Goal: Task Accomplishment & Management: Use online tool/utility

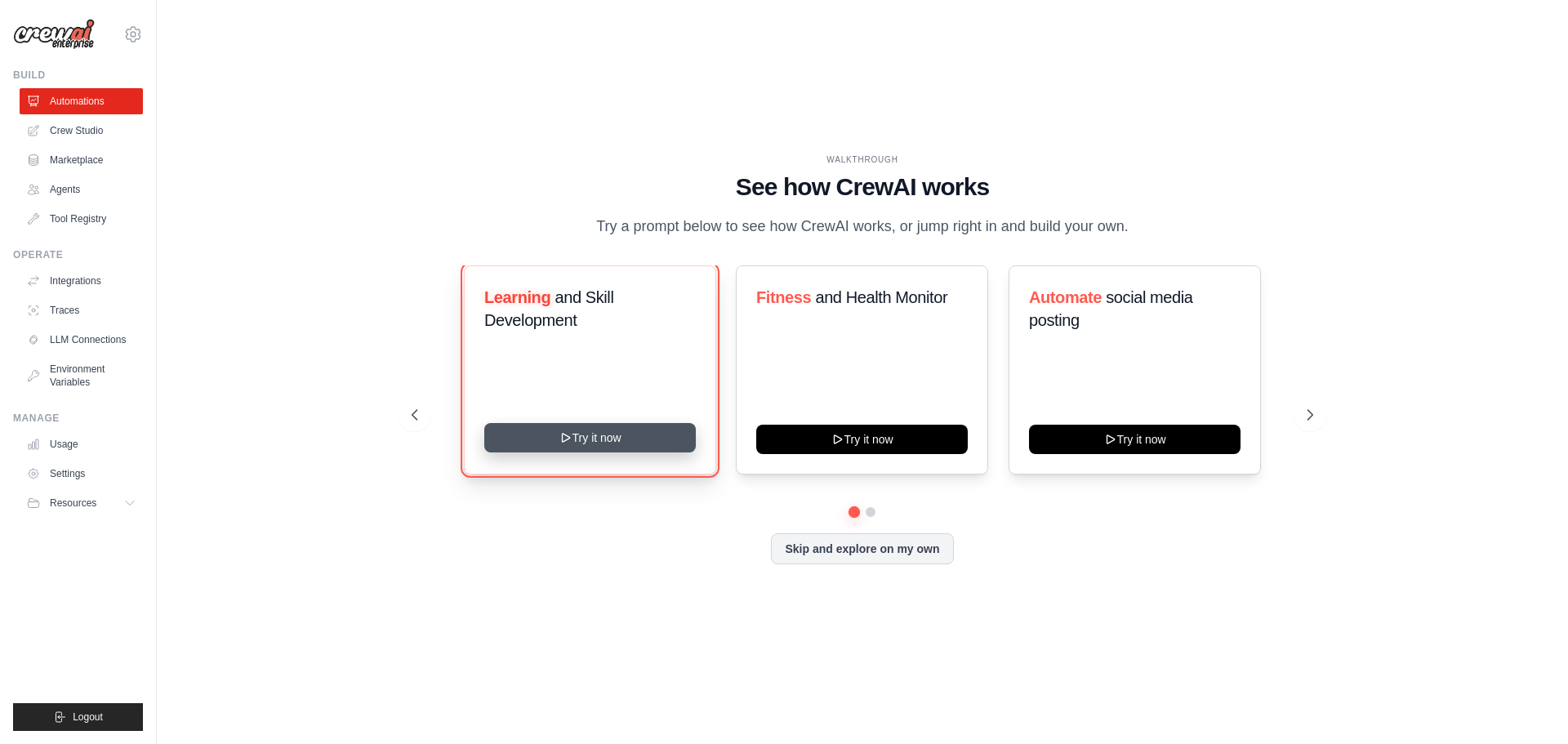
click at [600, 437] on button "Try it now" at bounding box center [589, 437] width 211 height 29
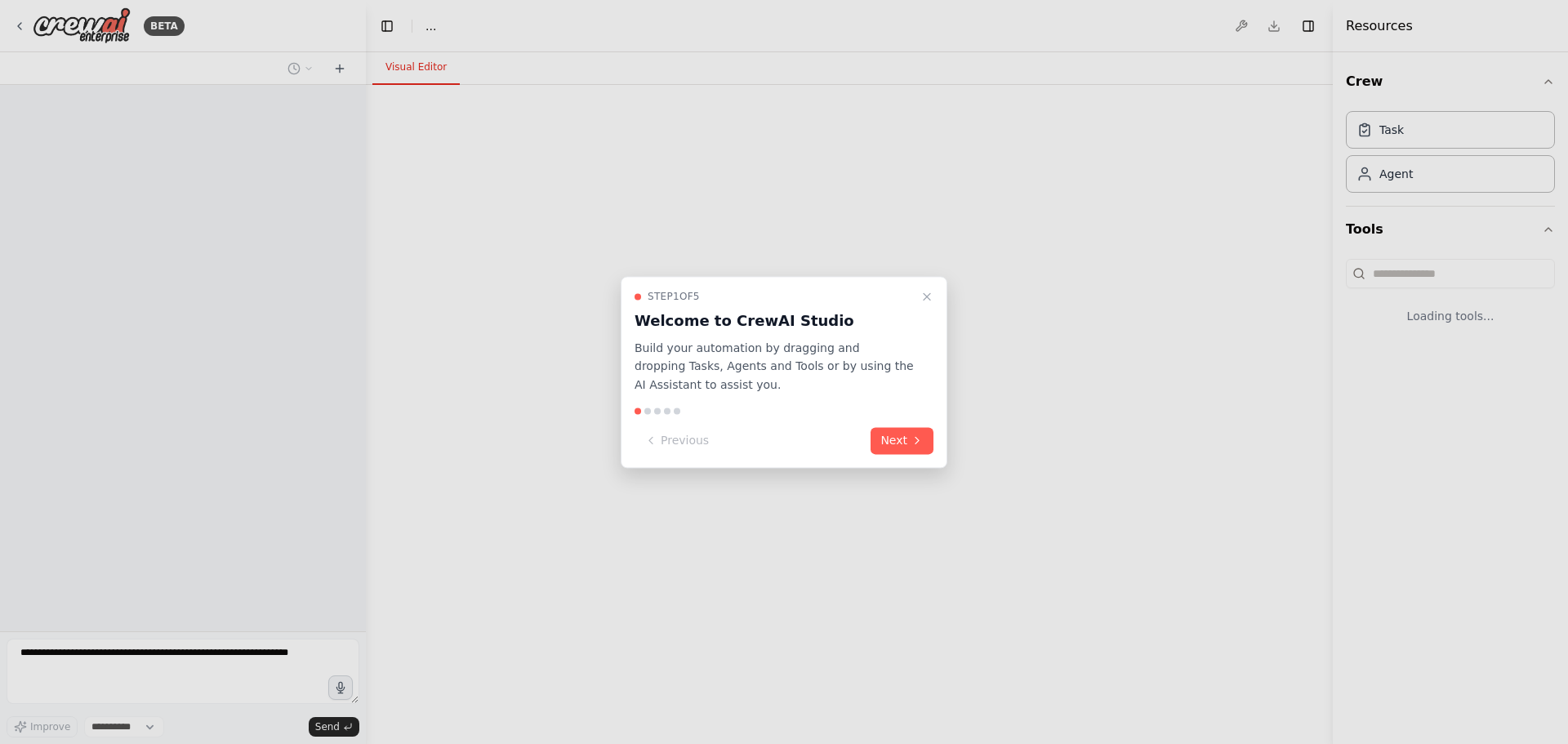
select select "****"
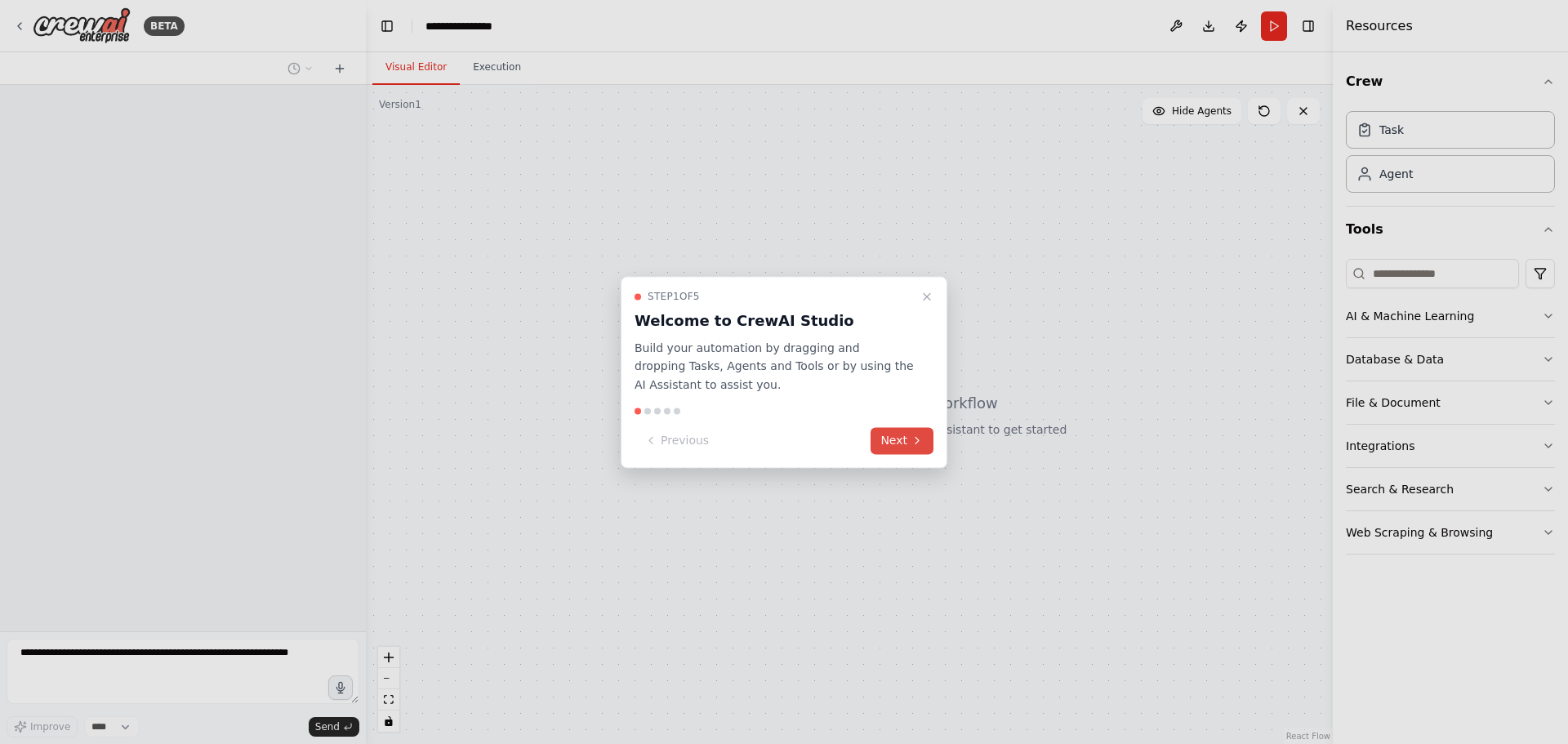
click at [906, 442] on button "Next" at bounding box center [902, 441] width 63 height 27
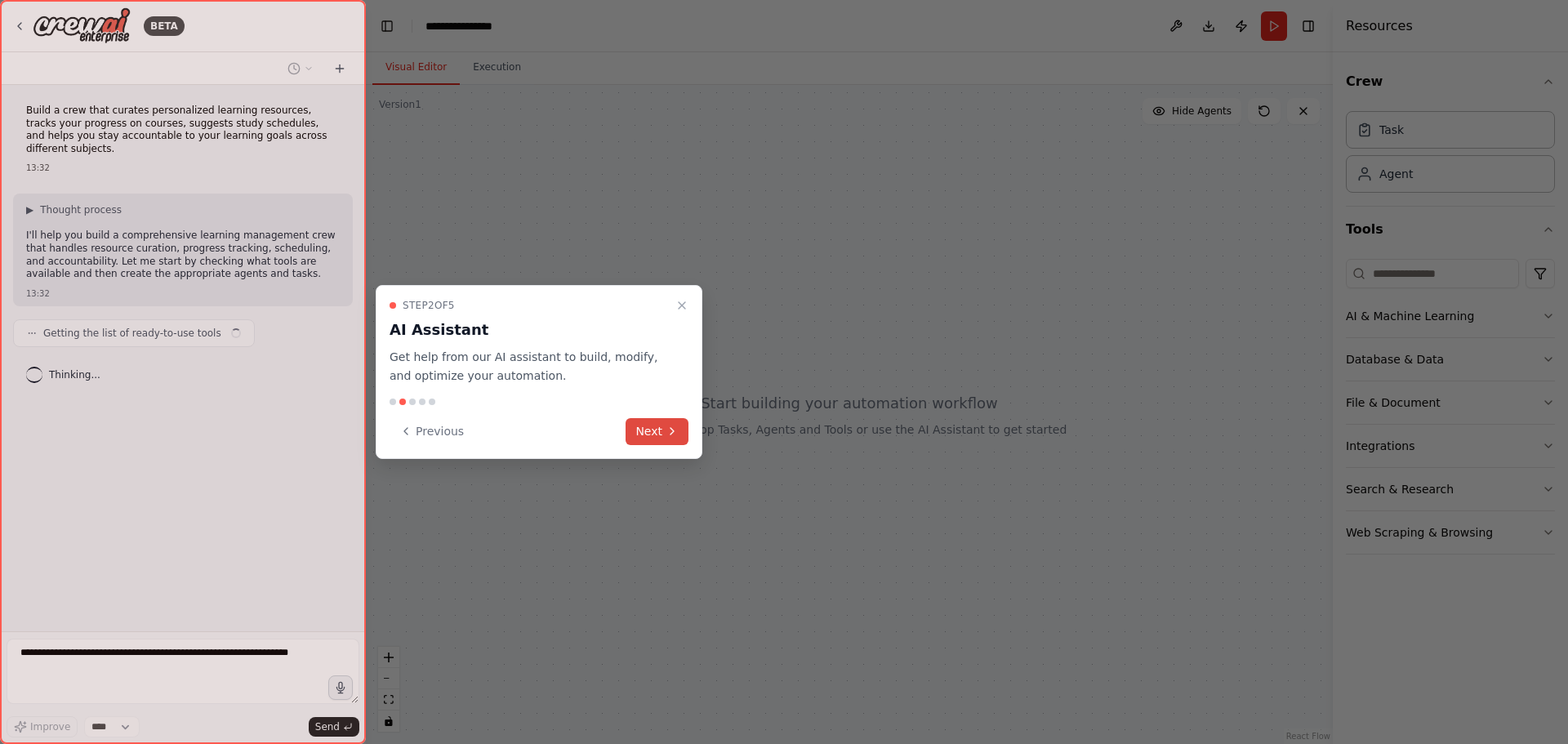
click at [670, 424] on button "Next" at bounding box center [657, 431] width 63 height 27
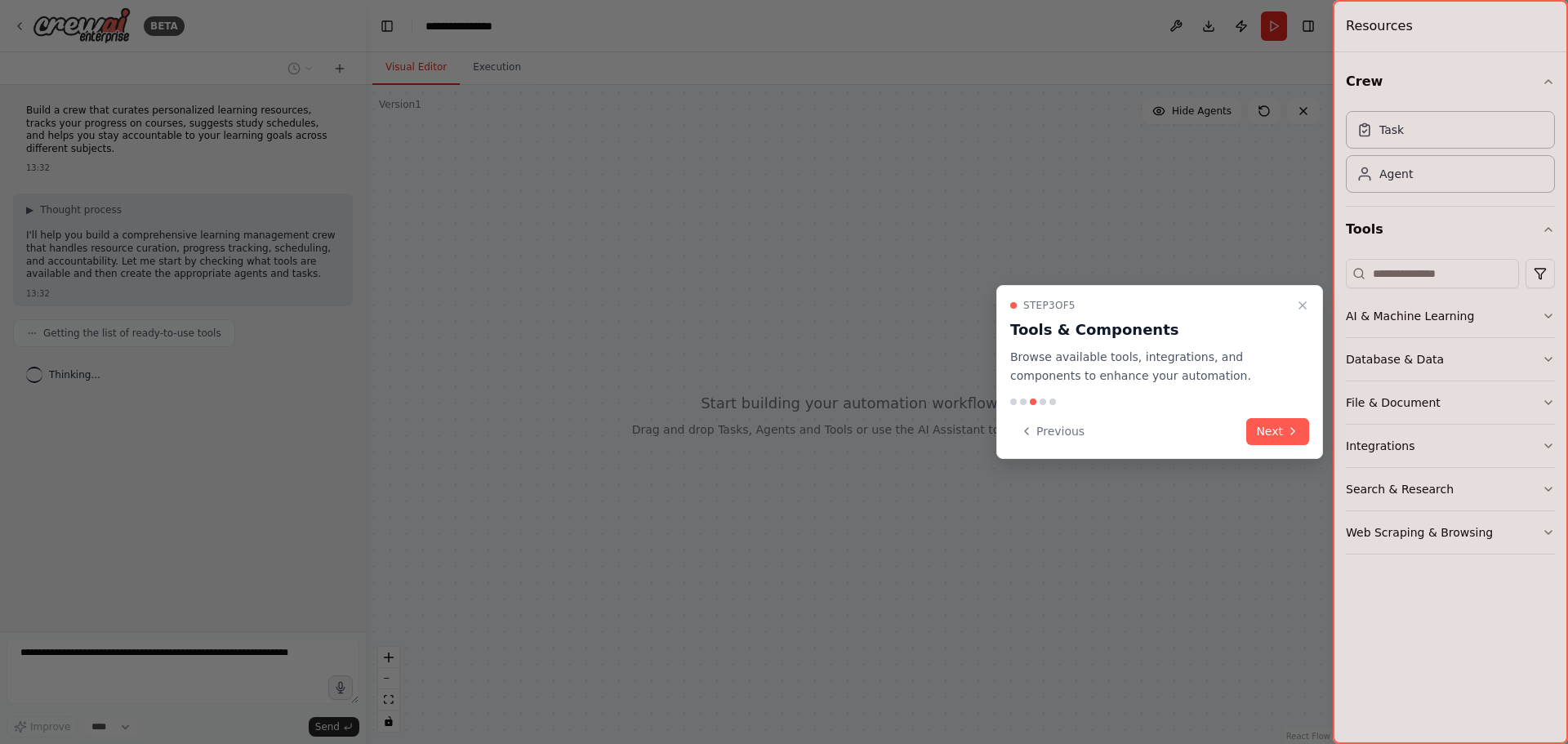
click at [1263, 431] on button "Next" at bounding box center [1277, 431] width 63 height 27
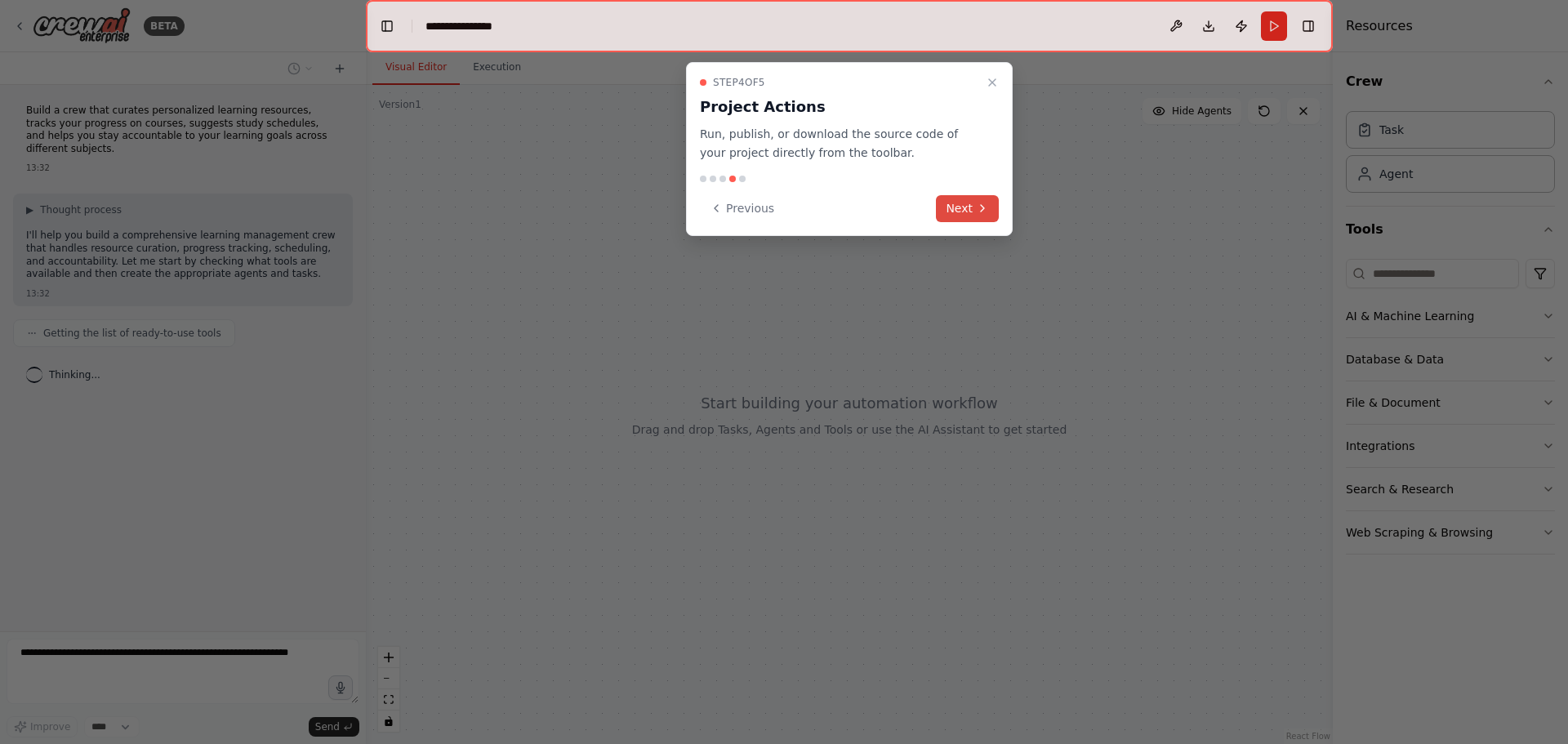
click at [962, 210] on button "Next" at bounding box center [967, 209] width 63 height 27
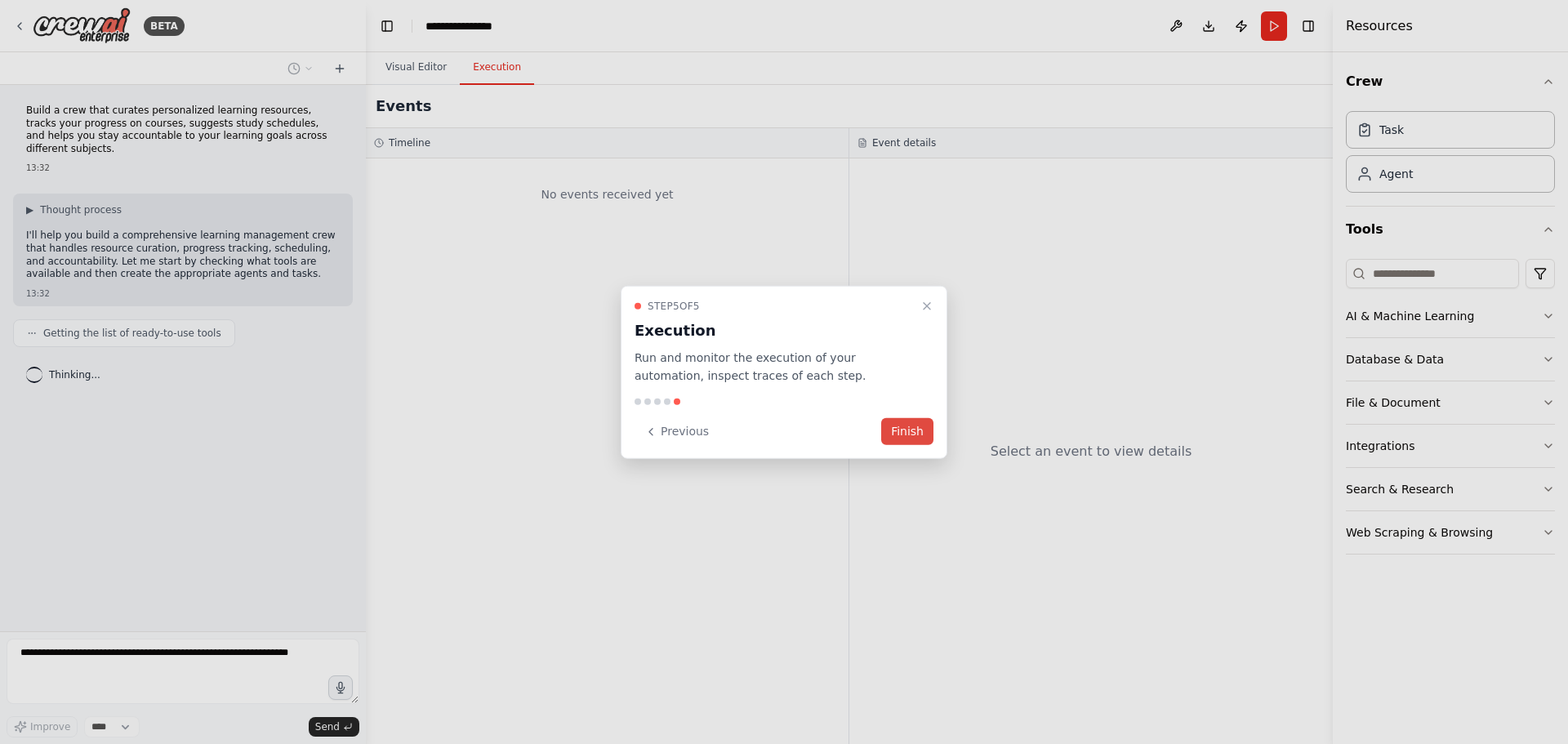
click at [912, 436] on button "Finish" at bounding box center [907, 431] width 52 height 27
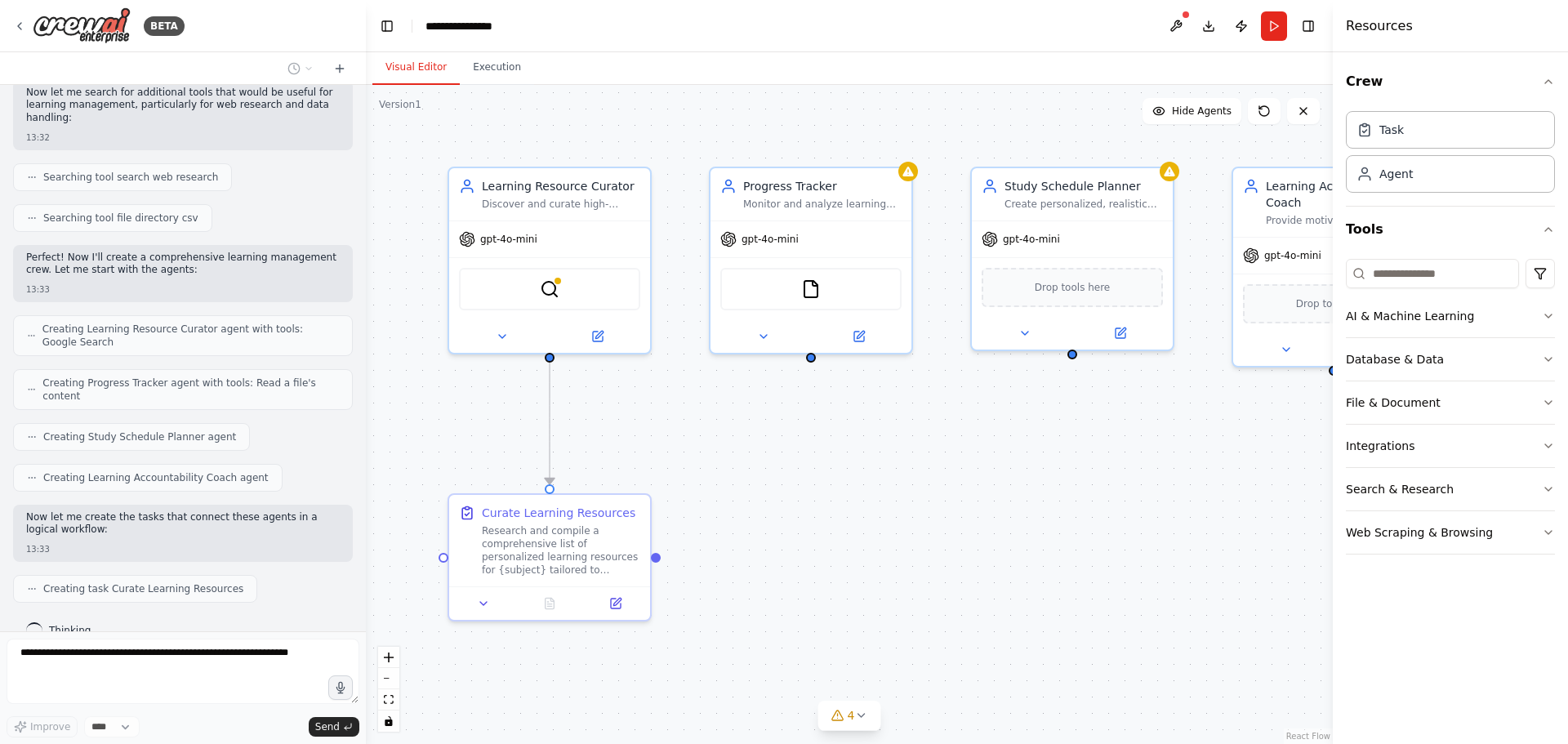
scroll to position [362, 0]
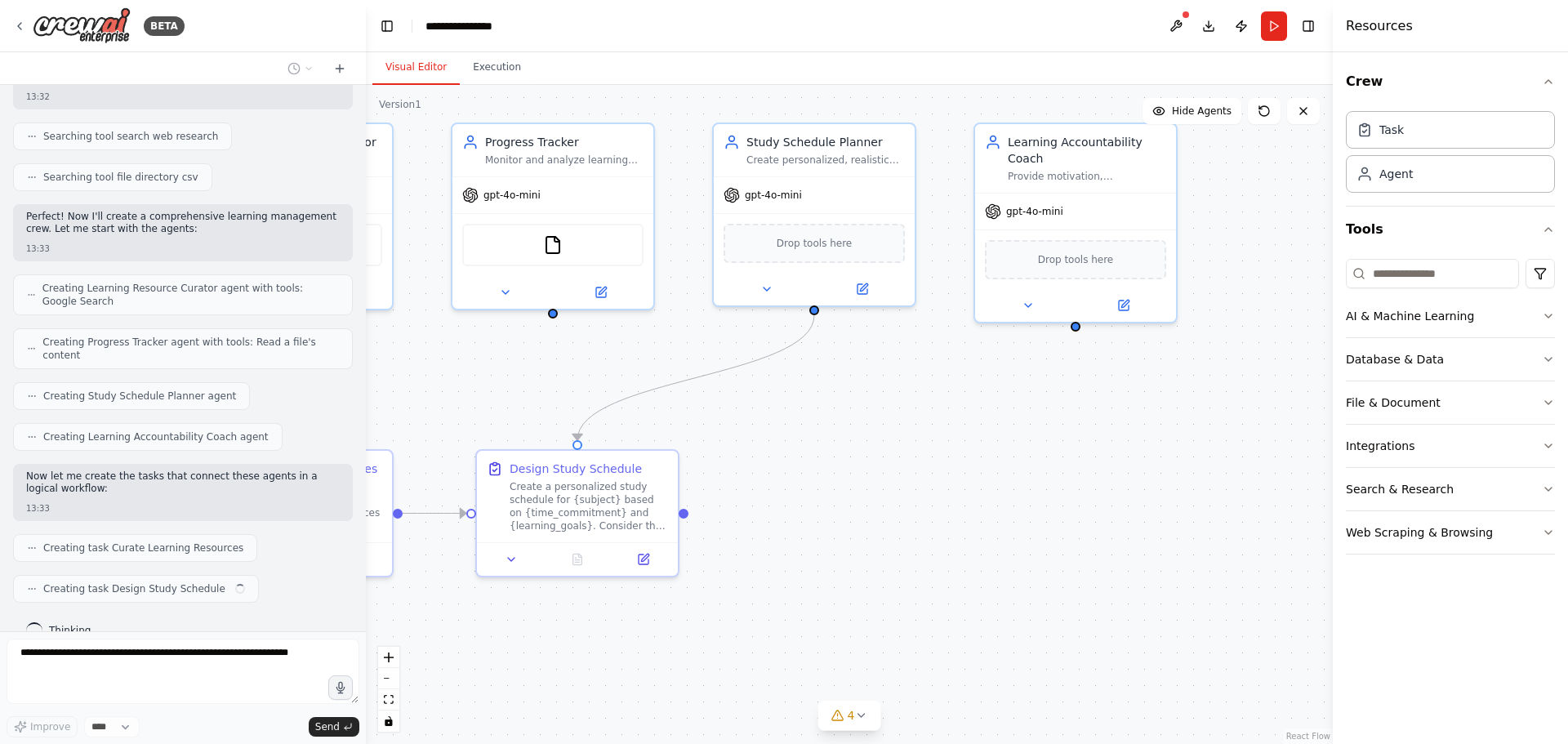
drag, startPoint x: 1004, startPoint y: 517, endPoint x: 721, endPoint y: 475, distance: 286.1
click at [721, 475] on div ".deletable-edge-delete-btn { width: 20px; height: 20px; border: 0px solid #ffff…" at bounding box center [849, 415] width 966 height 660
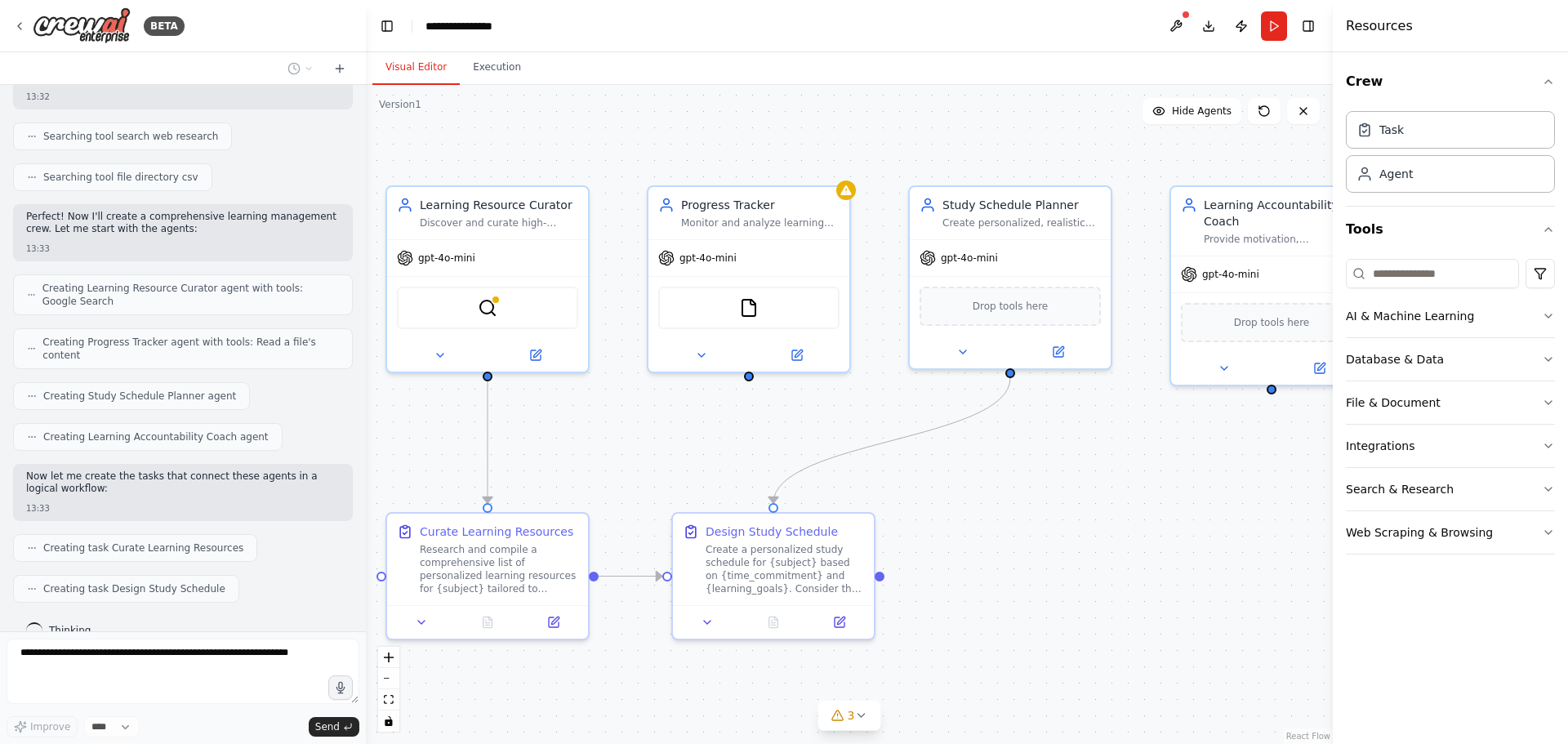
drag, startPoint x: 1036, startPoint y: 484, endPoint x: 1127, endPoint y: 513, distance: 95.5
click at [1127, 513] on div ".deletable-edge-delete-btn { width: 20px; height: 20px; border: 0px solid #ffff…" at bounding box center [849, 415] width 966 height 660
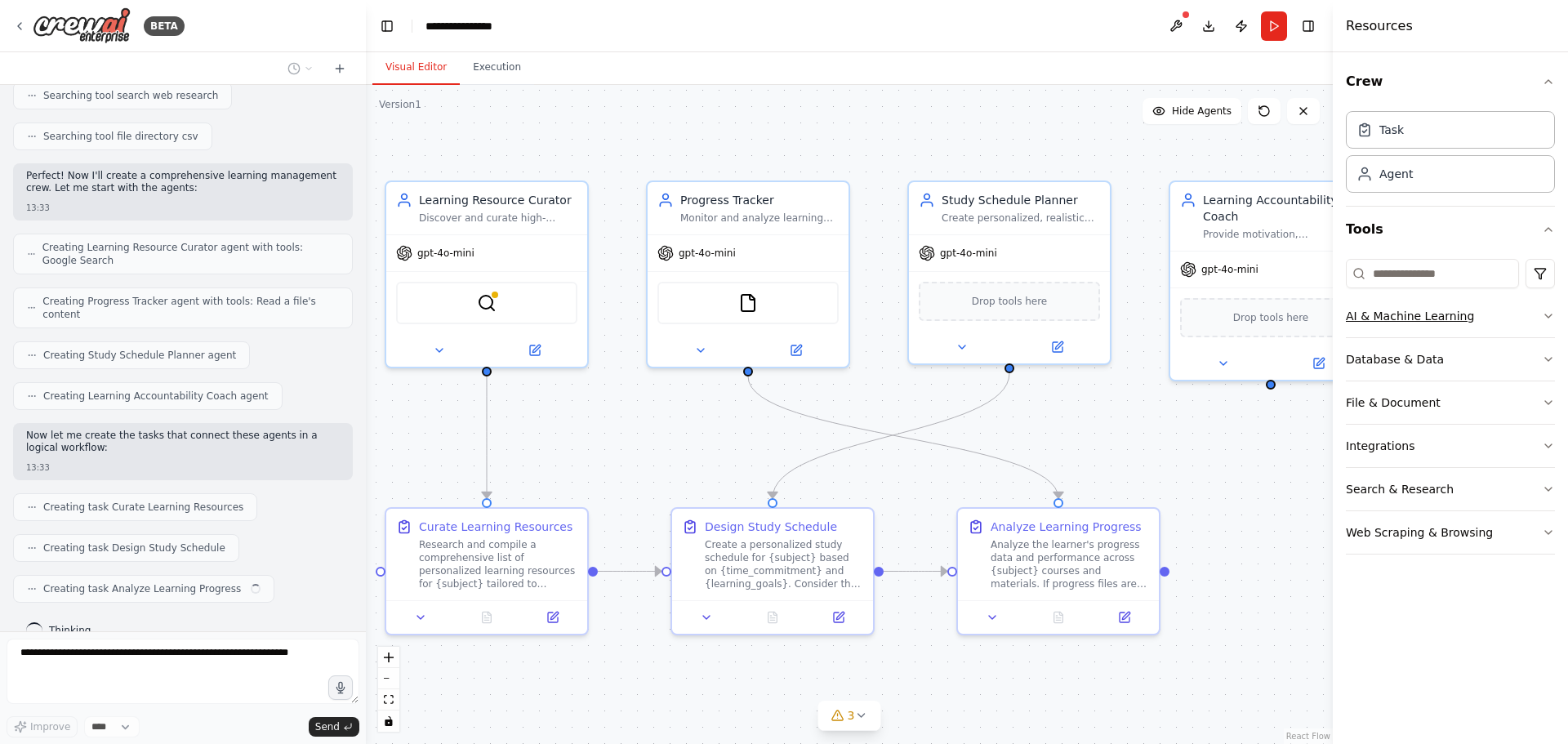
click at [1546, 314] on icon "button" at bounding box center [1548, 317] width 13 height 13
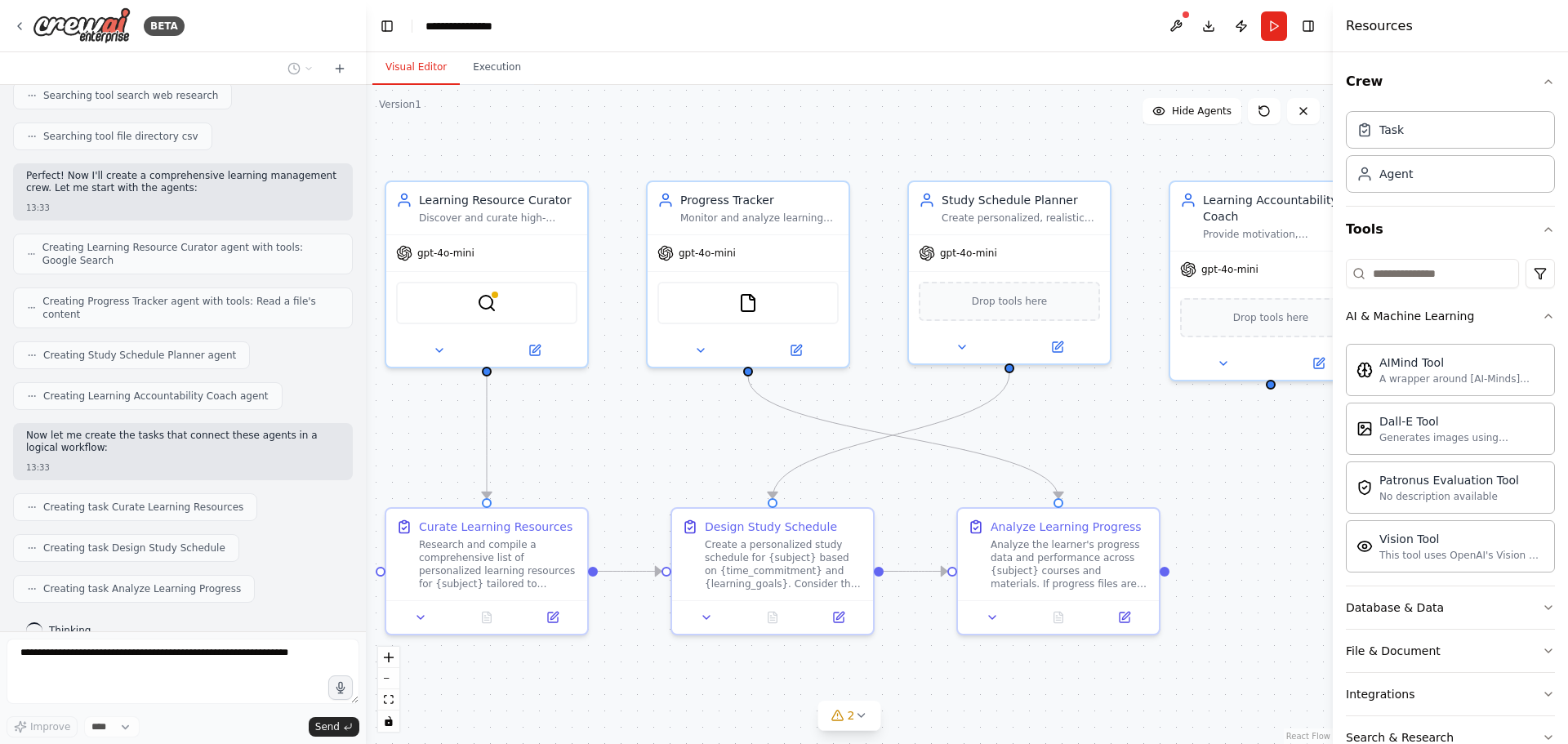
click at [1545, 314] on div "Crew Task Agent Tools AI & Machine Learning AIMind Tool A wrapper around [AI-Mi…" at bounding box center [1451, 398] width 235 height 692
click at [1541, 312] on icon "button" at bounding box center [1548, 317] width 13 height 13
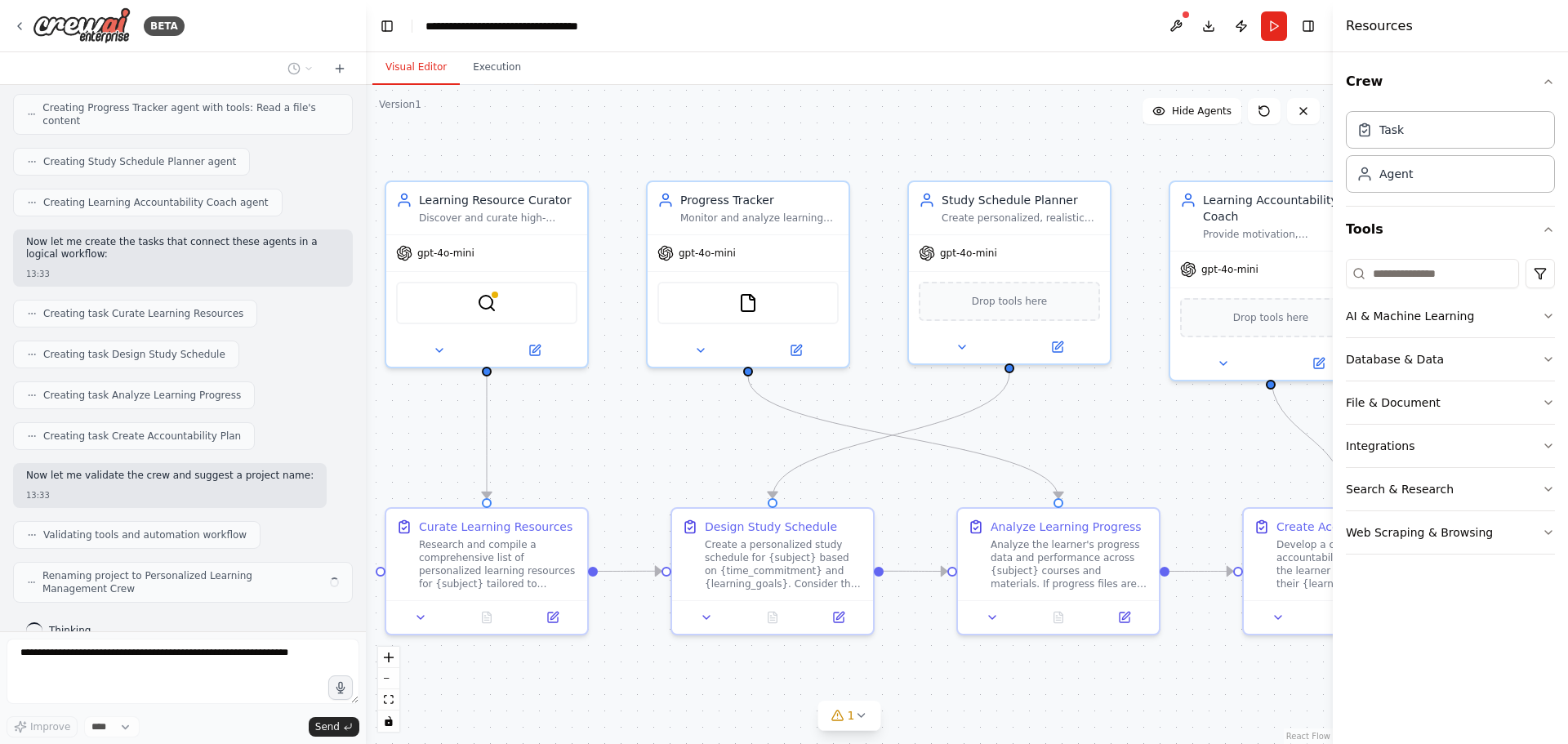
scroll to position [583, 0]
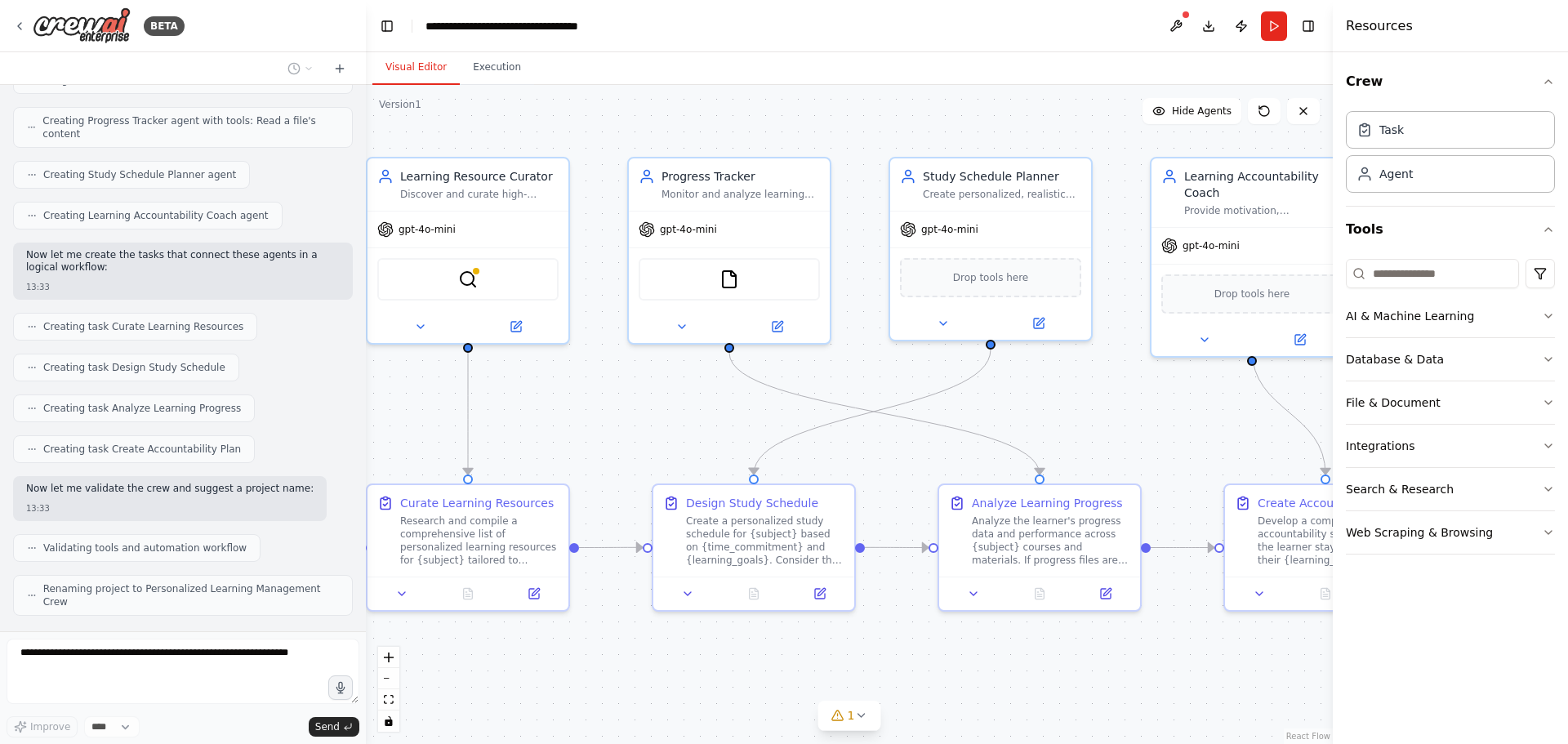
drag, startPoint x: 1132, startPoint y: 425, endPoint x: 1113, endPoint y: 401, distance: 30.6
click at [1113, 401] on div ".deletable-edge-delete-btn { width: 20px; height: 20px; border: 0px solid #ffff…" at bounding box center [849, 415] width 966 height 660
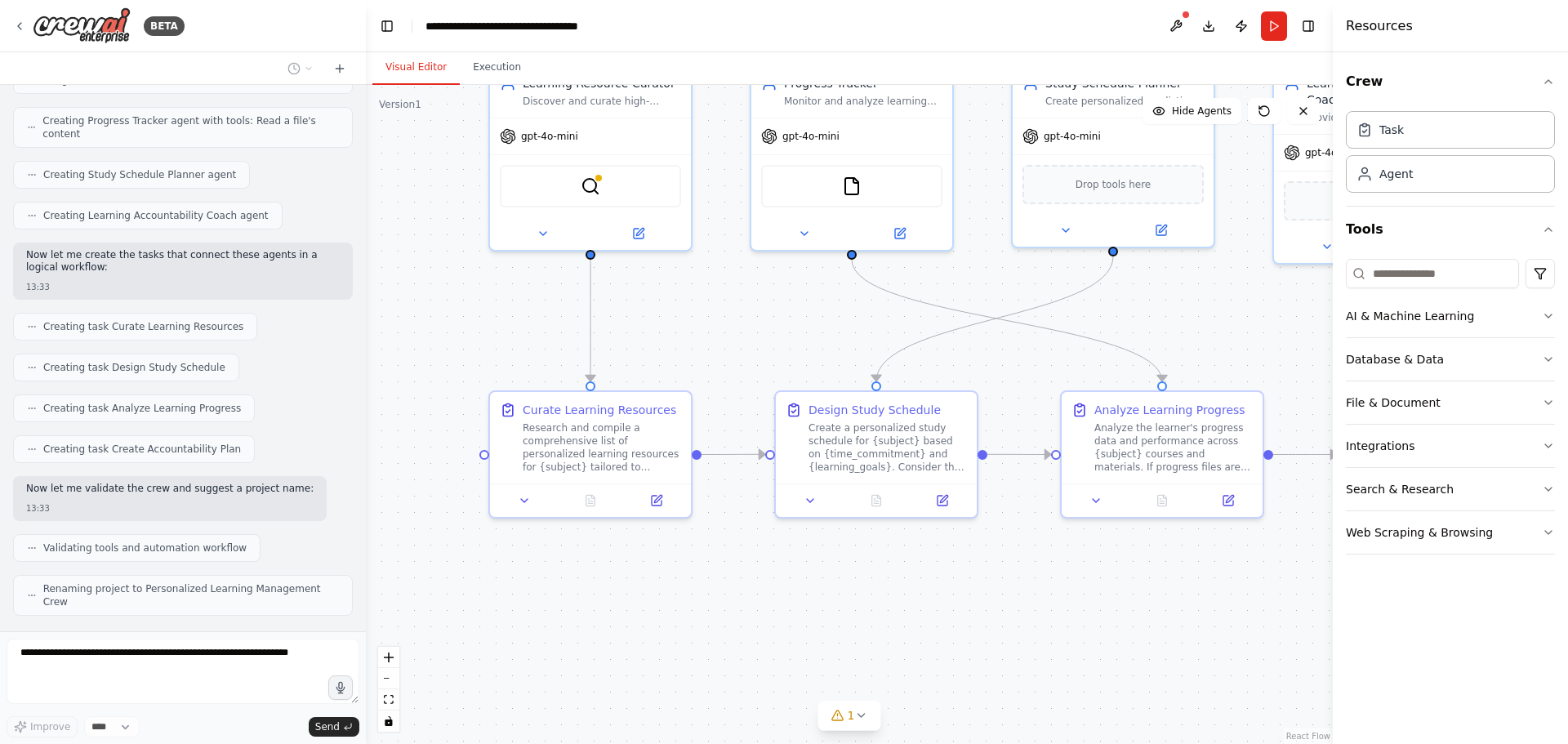
drag, startPoint x: 896, startPoint y: 645, endPoint x: 884, endPoint y: 540, distance: 105.7
click at [999, 553] on div ".deletable-edge-delete-btn { width: 20px; height: 20px; border: 0px solid #ffff…" at bounding box center [849, 415] width 966 height 660
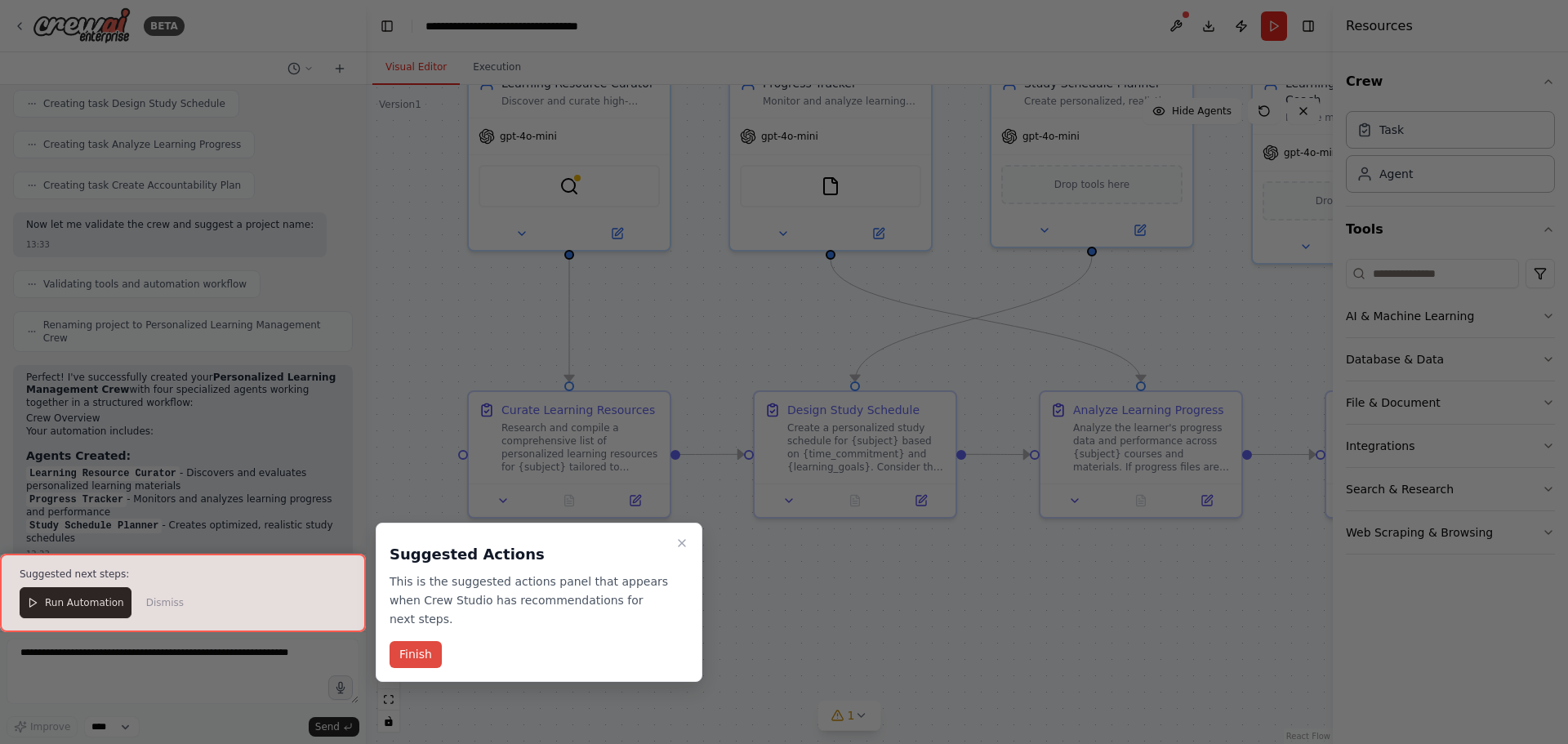
click at [427, 642] on button "Finish" at bounding box center [415, 655] width 52 height 27
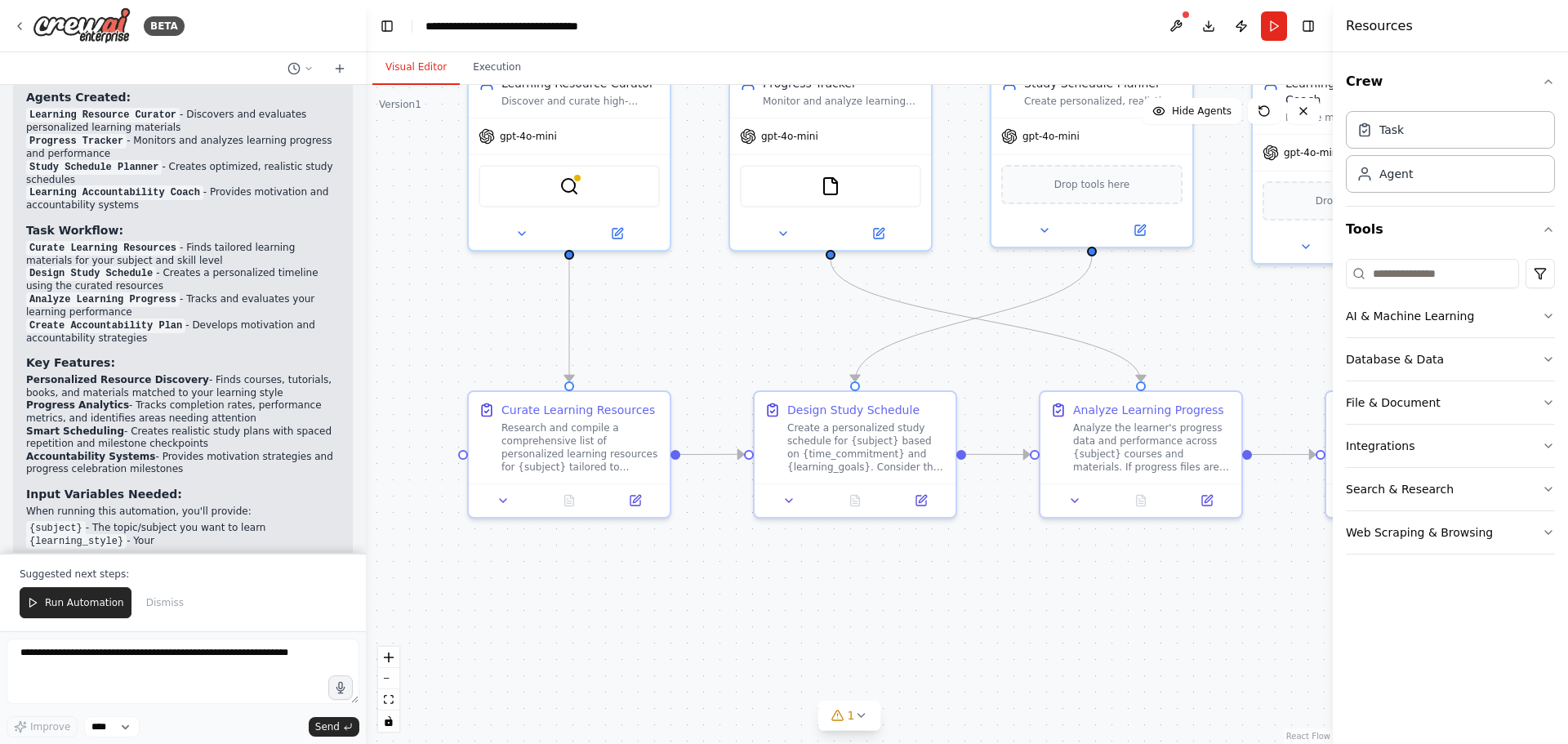
scroll to position [1219, 0]
